Goal: Transaction & Acquisition: Download file/media

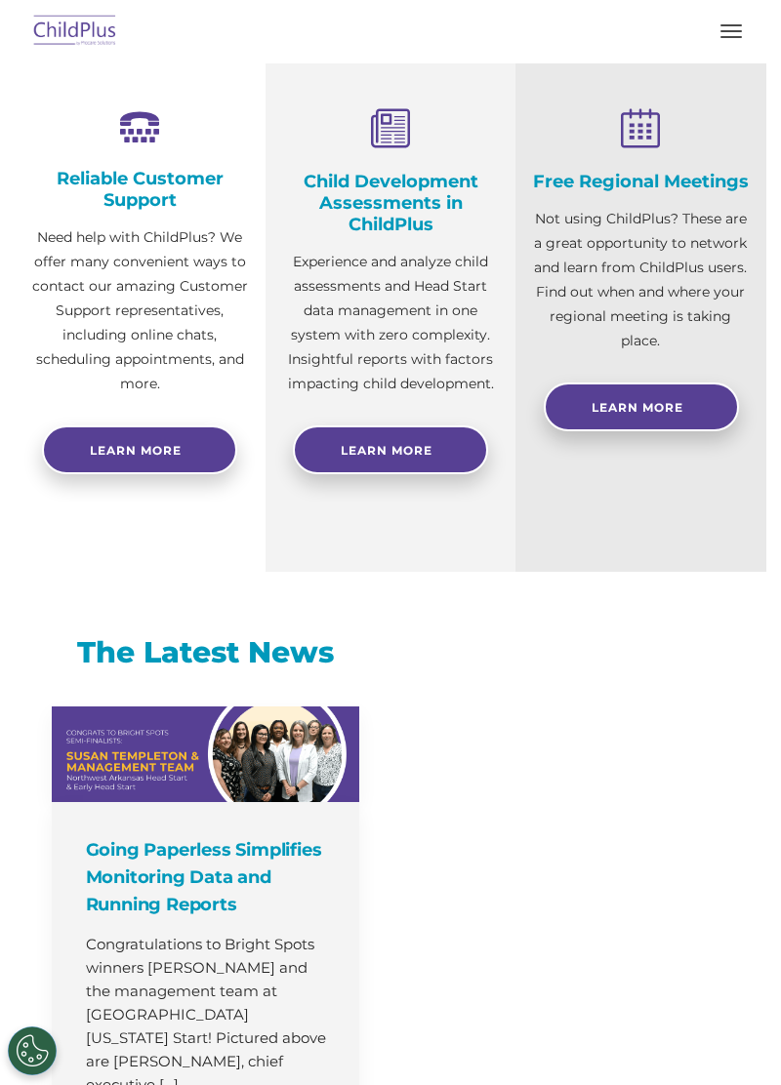
select select "MEDIUM"
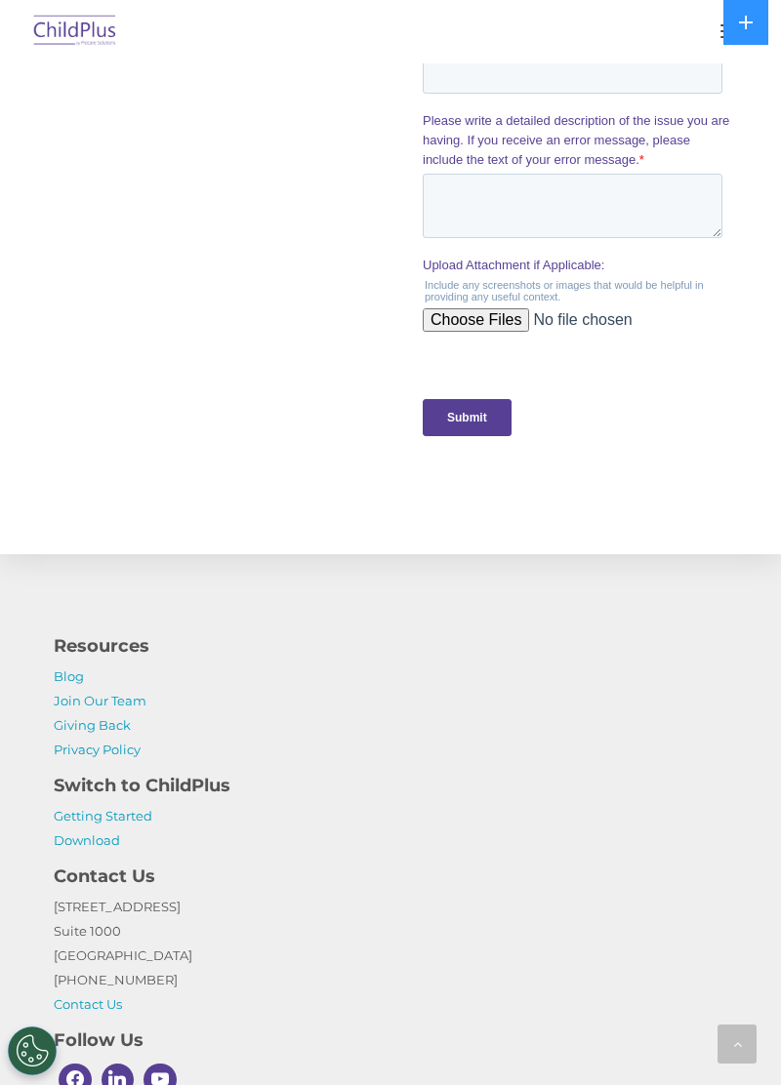
scroll to position [2055, 0]
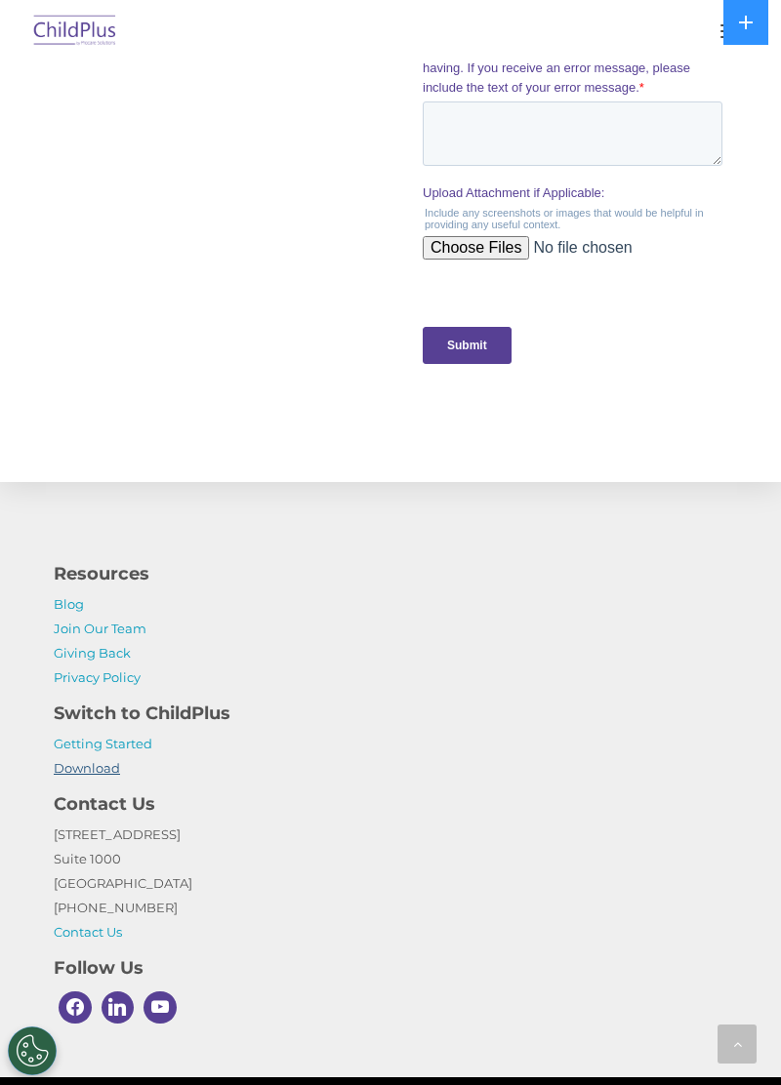
click at [72, 768] on link "Download" at bounding box center [87, 768] width 66 height 16
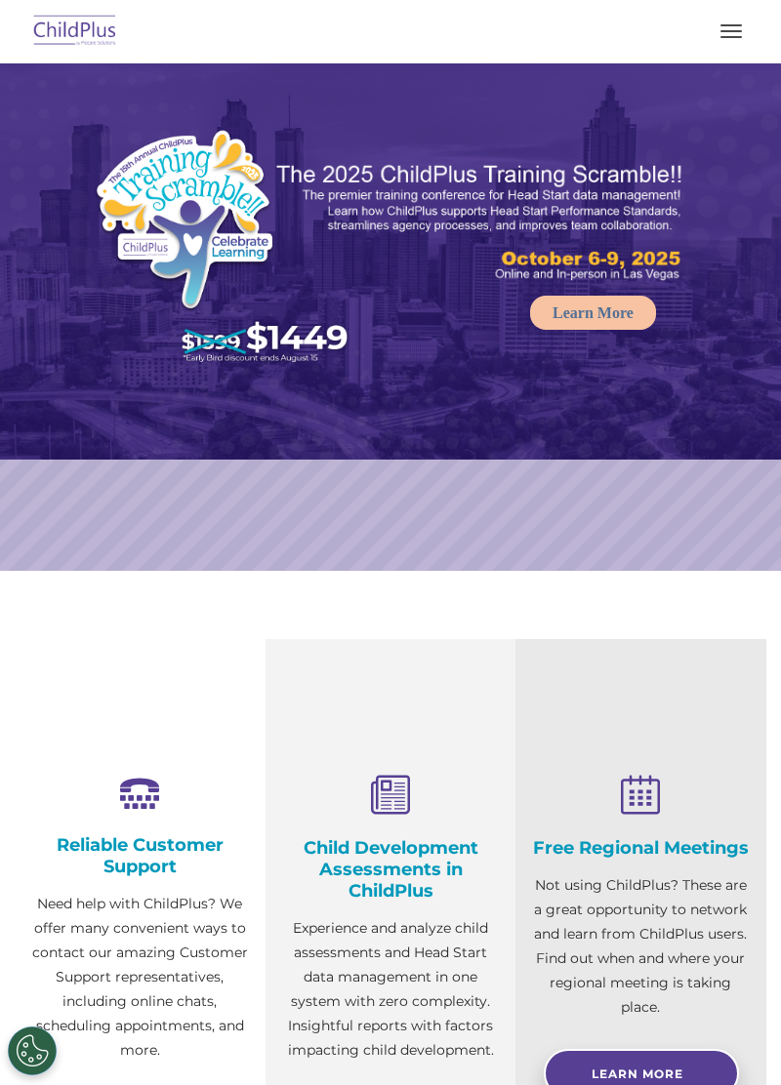
select select "MEDIUM"
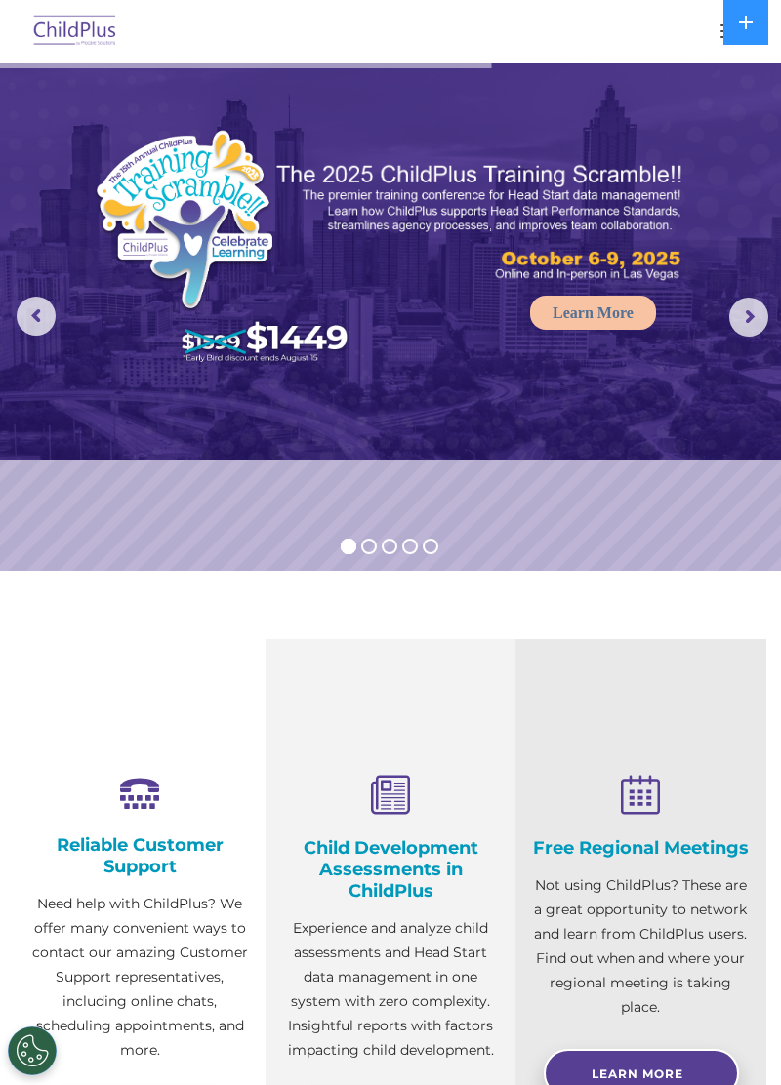
click at [713, 37] on button "button" at bounding box center [730, 31] width 41 height 31
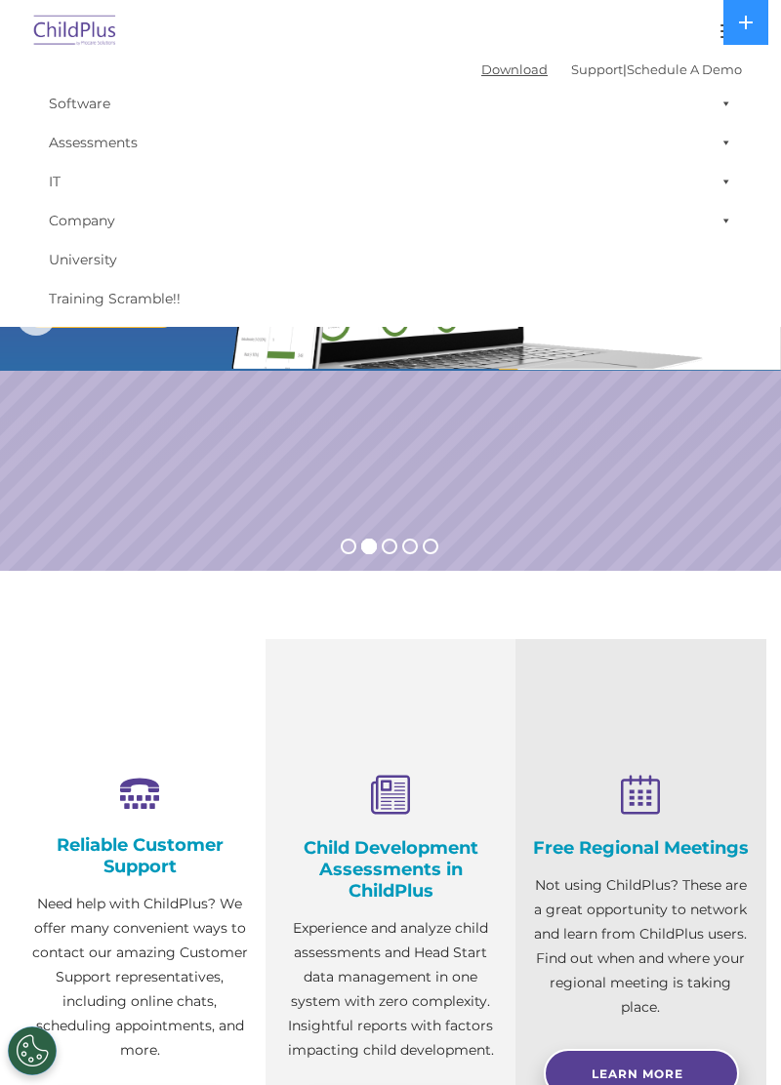
click at [489, 72] on link "Download" at bounding box center [514, 69] width 66 height 16
click at [710, 34] on button "button" at bounding box center [730, 31] width 41 height 31
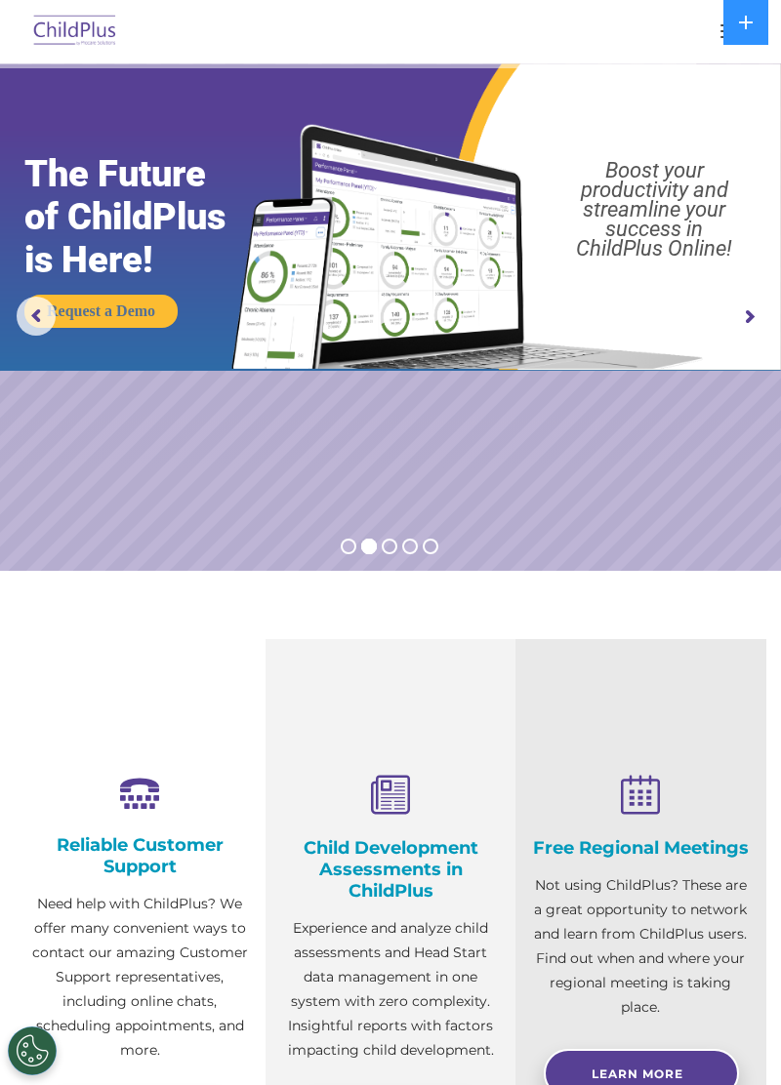
click at [67, 33] on img at bounding box center [75, 32] width 92 height 46
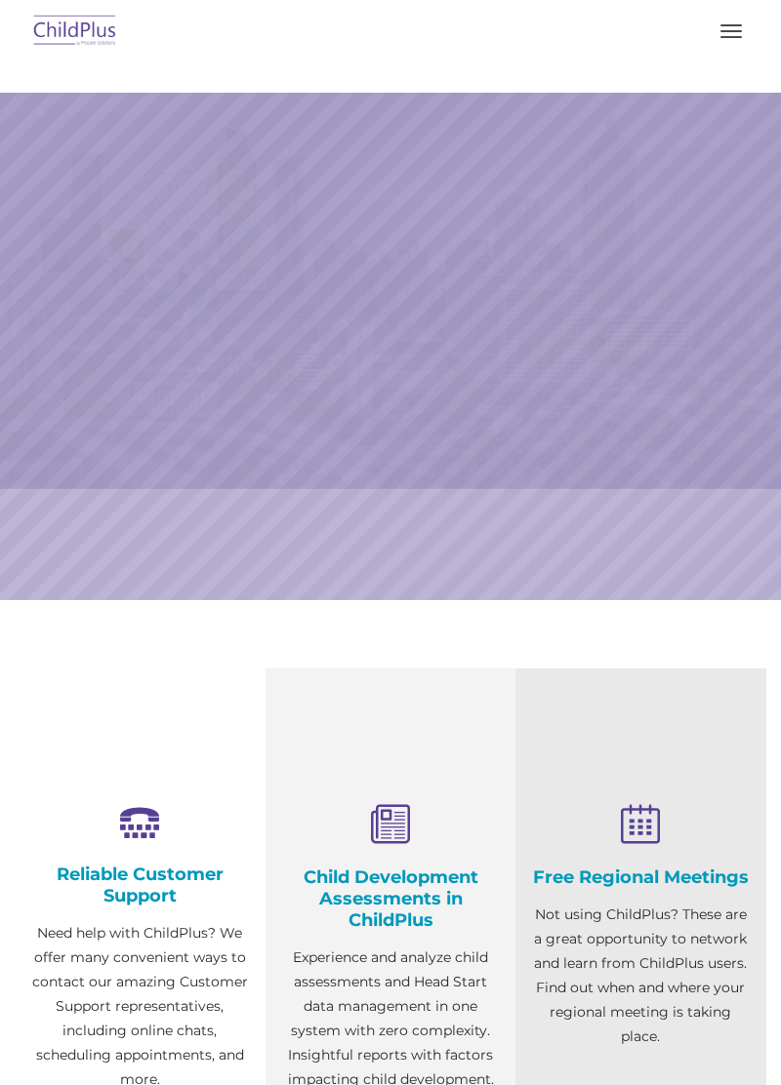
select select "MEDIUM"
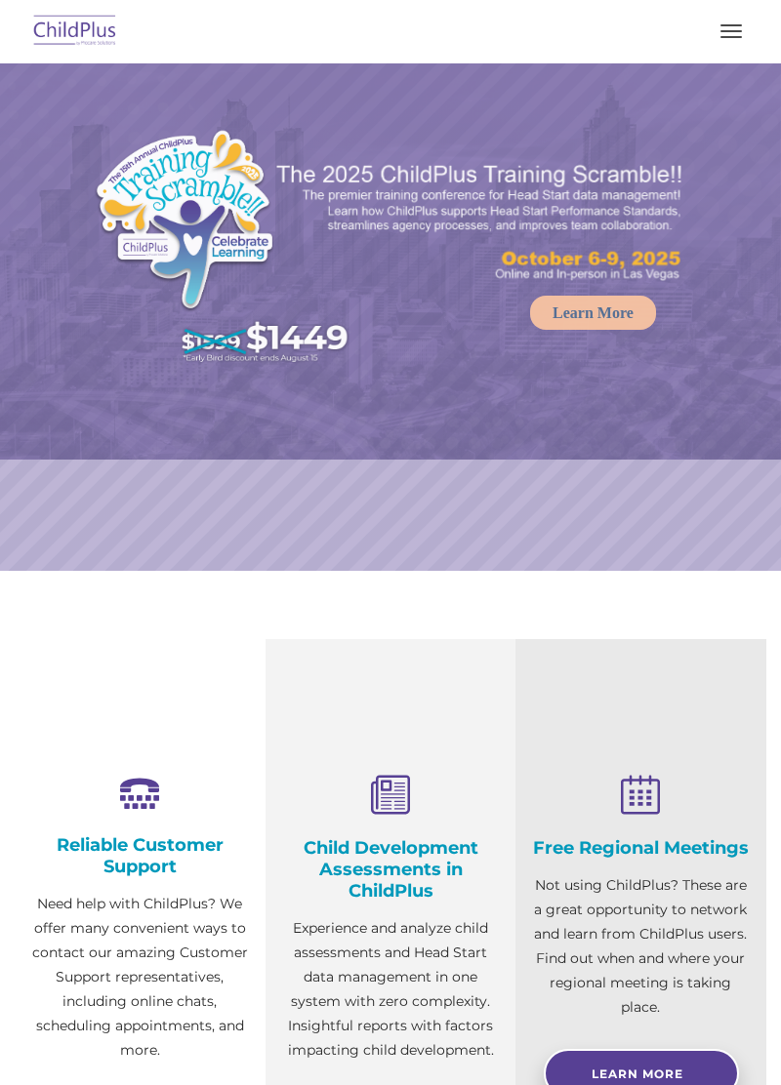
select select "MEDIUM"
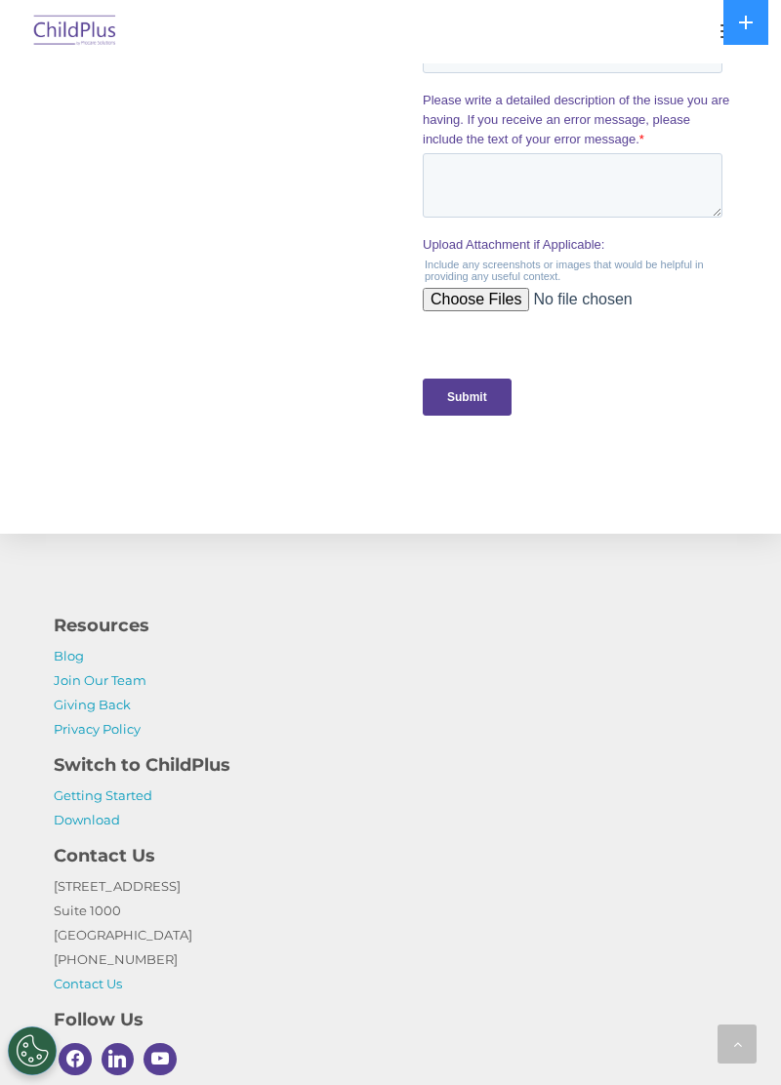
scroll to position [2148, 0]
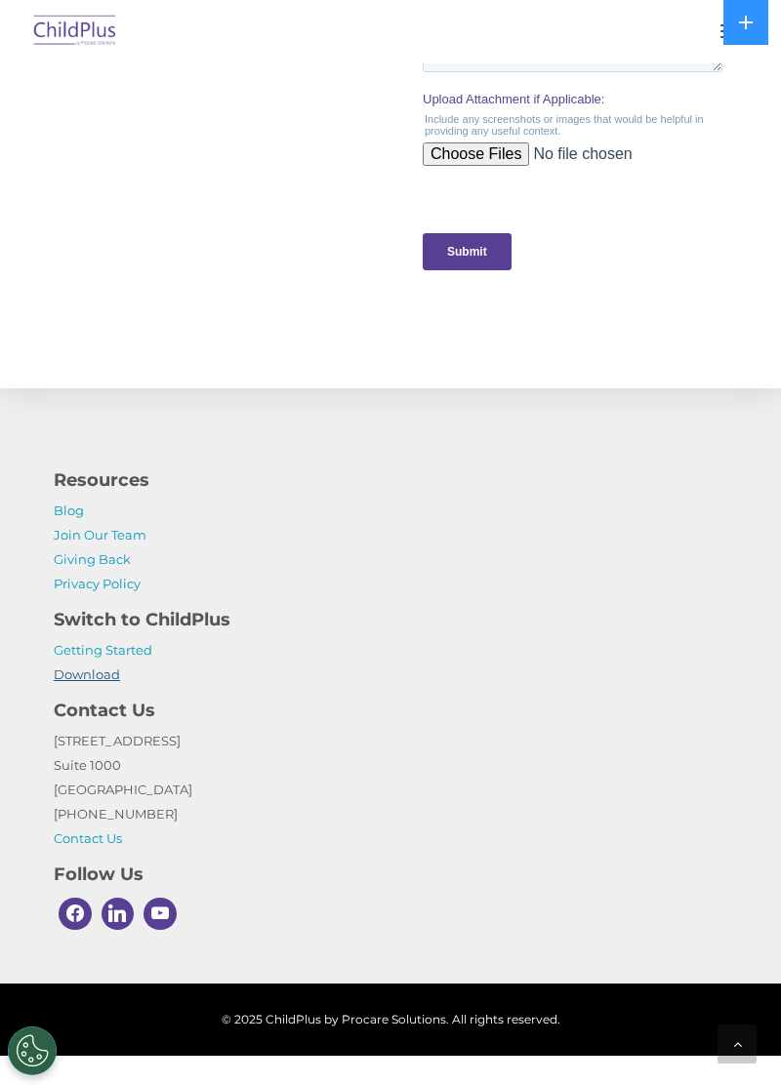
click at [82, 680] on link "Download" at bounding box center [87, 674] width 66 height 16
